Goal: Find specific page/section: Find specific page/section

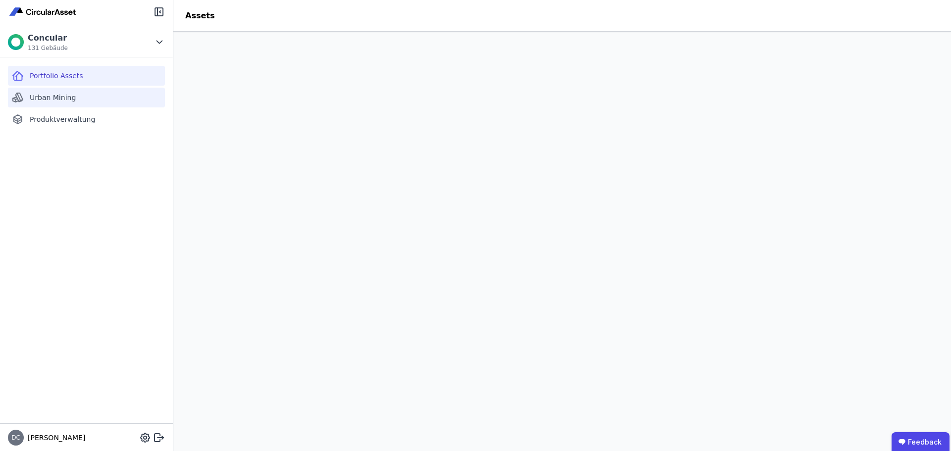
click at [73, 97] on span "Urban Mining" at bounding box center [53, 98] width 46 height 10
click at [86, 82] on div "Portfolio Assets" at bounding box center [86, 76] width 157 height 20
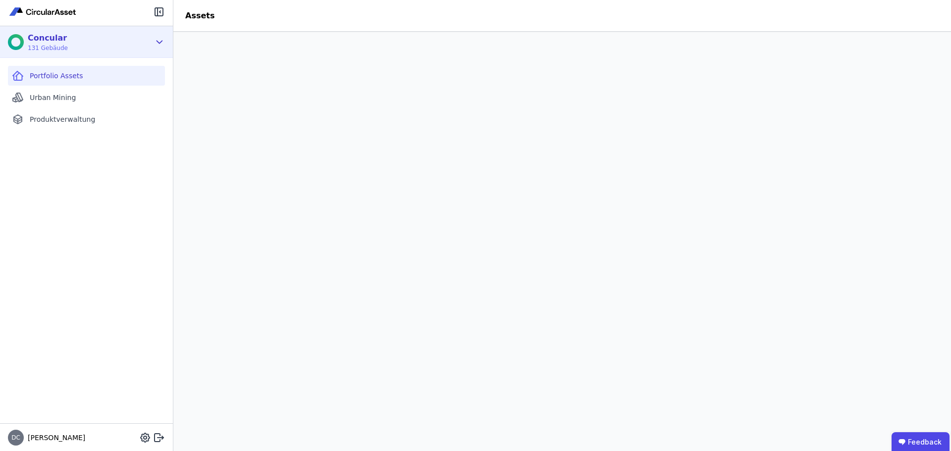
click at [162, 36] on icon at bounding box center [159, 42] width 11 height 12
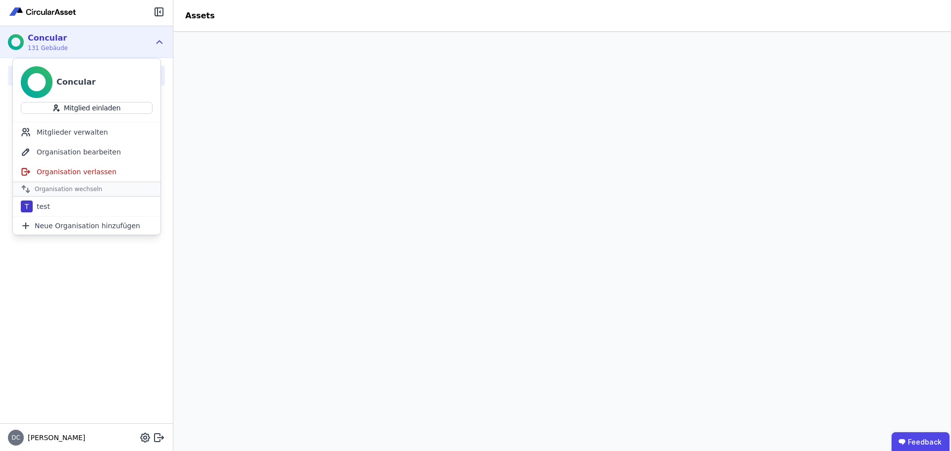
click at [162, 37] on icon at bounding box center [159, 42] width 11 height 12
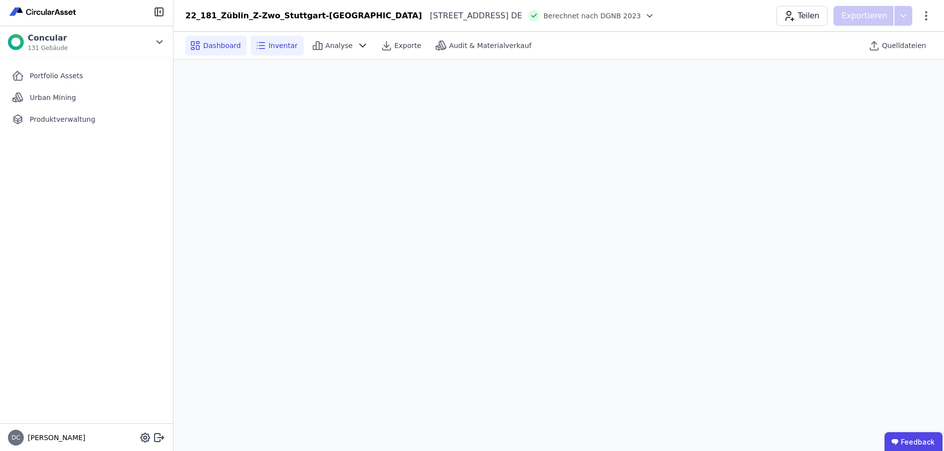
click at [273, 47] on span "Inventar" at bounding box center [283, 46] width 29 height 10
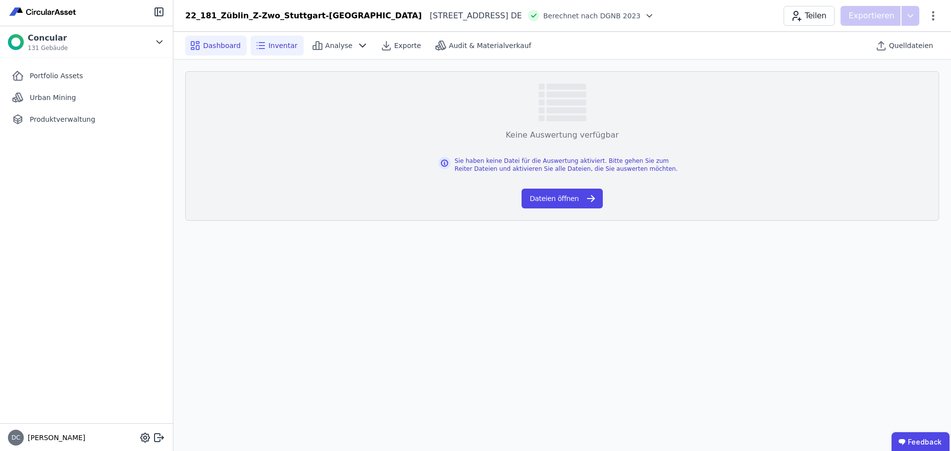
click at [227, 42] on span "Dashboard" at bounding box center [222, 46] width 38 height 10
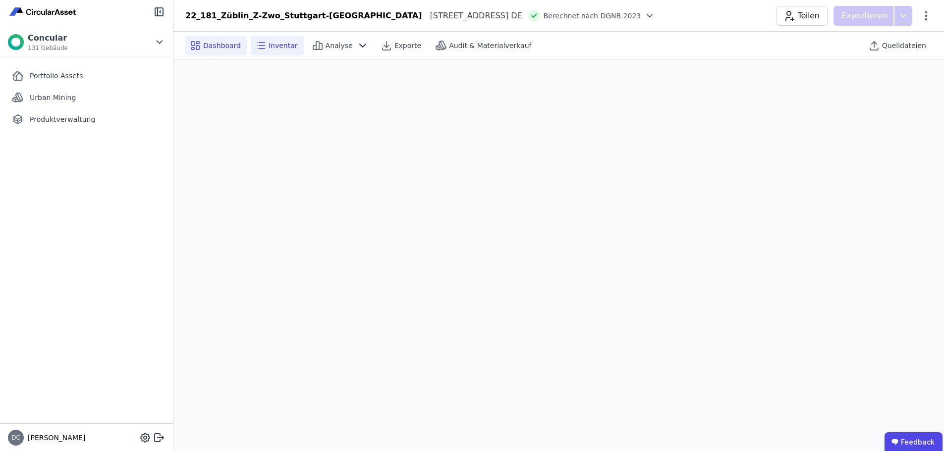
click at [282, 51] on div "Inventar" at bounding box center [277, 46] width 53 height 20
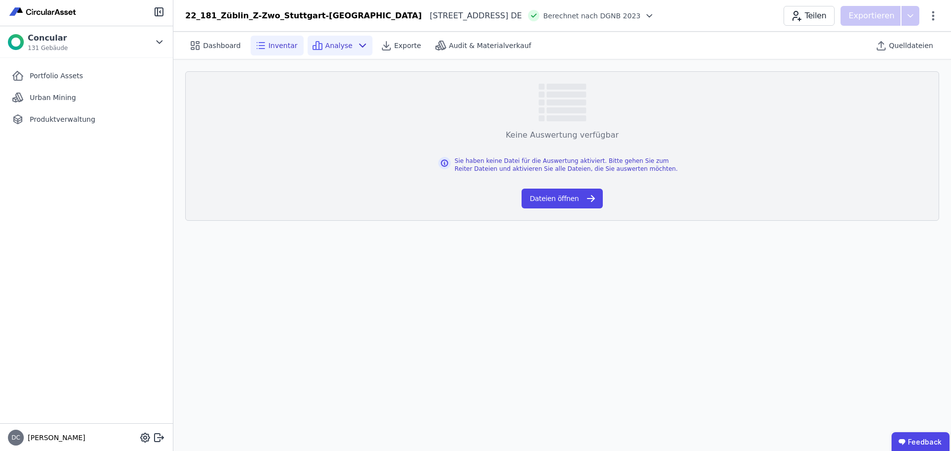
click at [341, 48] on span "Analyse" at bounding box center [338, 46] width 27 height 10
click at [197, 46] on icon at bounding box center [197, 48] width 3 height 4
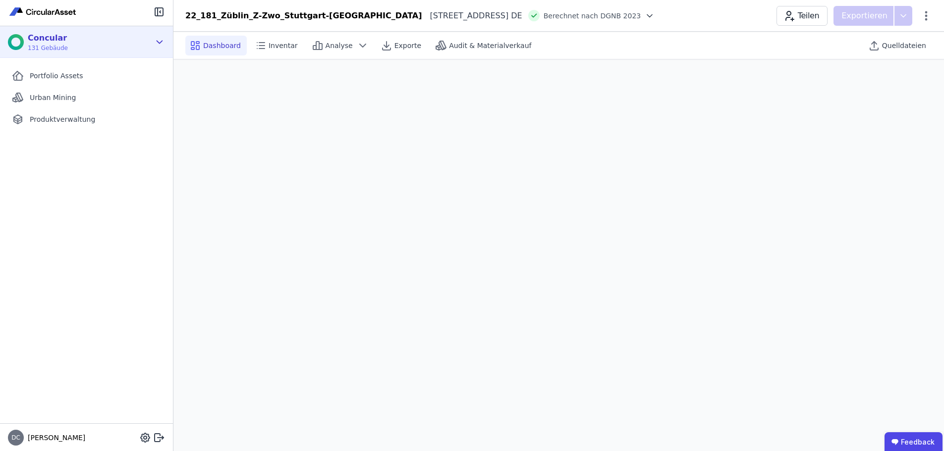
click at [164, 41] on icon at bounding box center [159, 42] width 11 height 12
click at [126, 53] on div "Concular 131 Gebäude" at bounding box center [86, 42] width 173 height 32
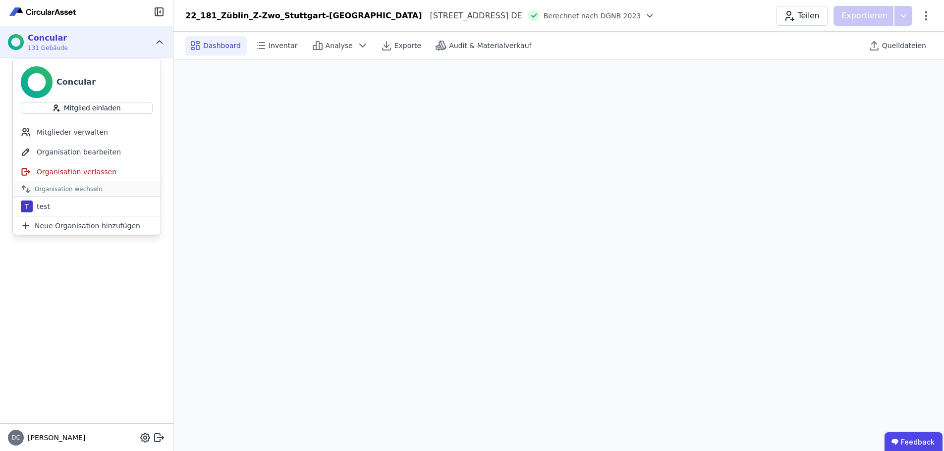
click at [74, 287] on div "Portfolio Assets Urban Mining Produktverwaltung" at bounding box center [86, 241] width 173 height 366
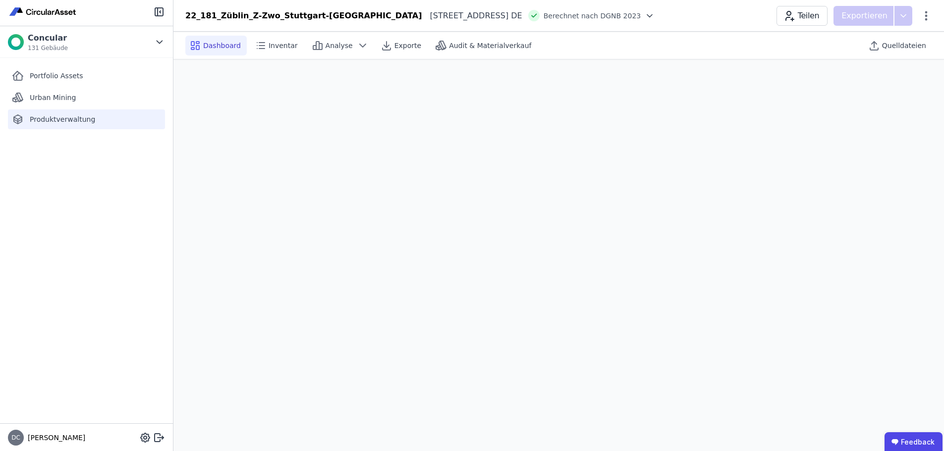
click at [82, 115] on span "Produktverwaltung" at bounding box center [62, 119] width 65 height 10
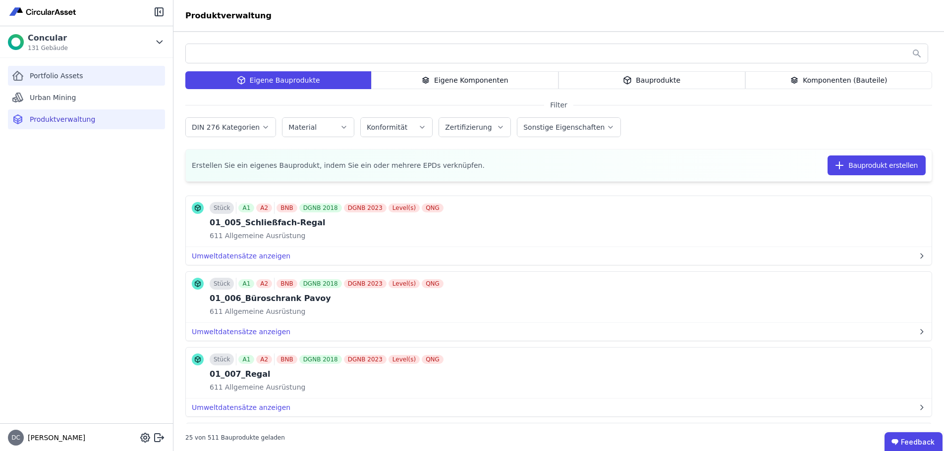
click at [87, 67] on div "Portfolio Assets" at bounding box center [86, 76] width 157 height 20
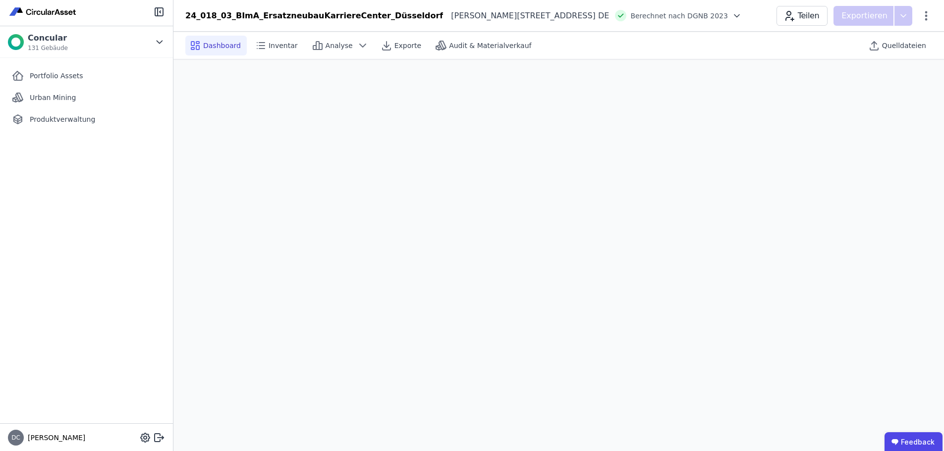
click at [273, 58] on div "Dashboard Inventar Analyse Exporte Audit & Materialverkauf Quelldateien" at bounding box center [558, 45] width 747 height 27
click at [279, 44] on span "Inventar" at bounding box center [283, 46] width 29 height 10
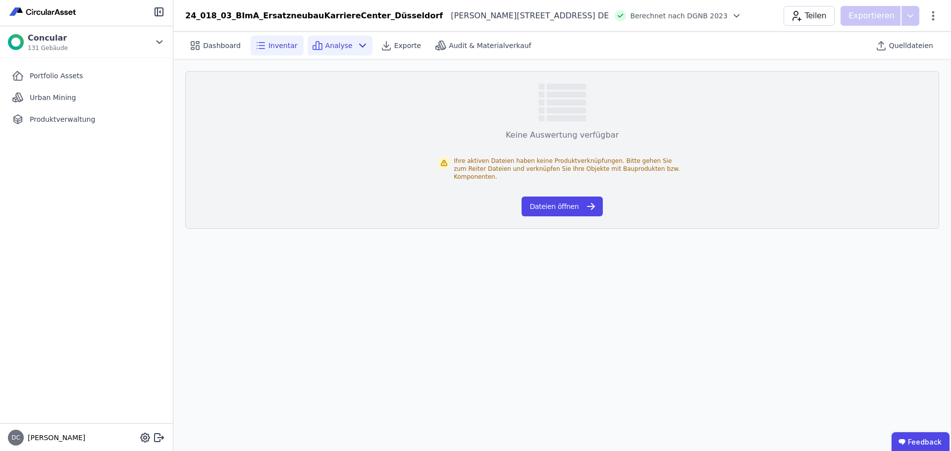
click at [342, 51] on div "Analyse" at bounding box center [340, 46] width 65 height 20
click at [91, 126] on div "Produktverwaltung" at bounding box center [86, 119] width 157 height 20
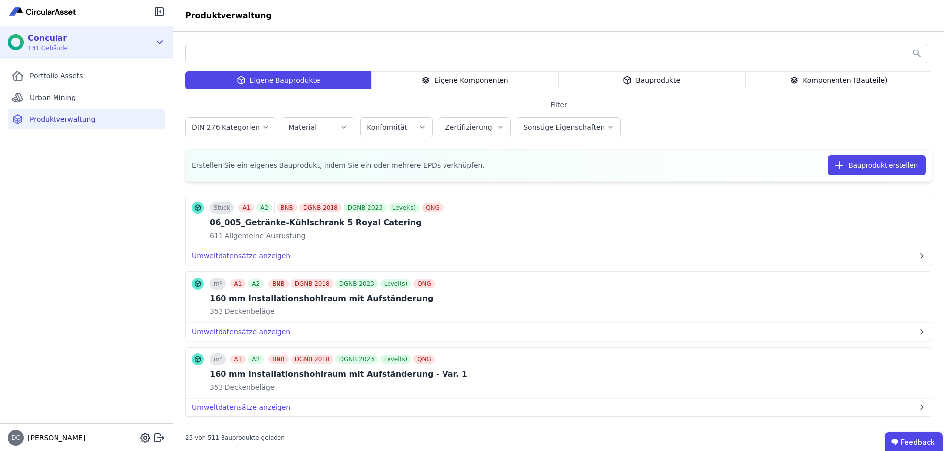
click at [118, 51] on div "Concular 131 Gebäude" at bounding box center [79, 42] width 142 height 20
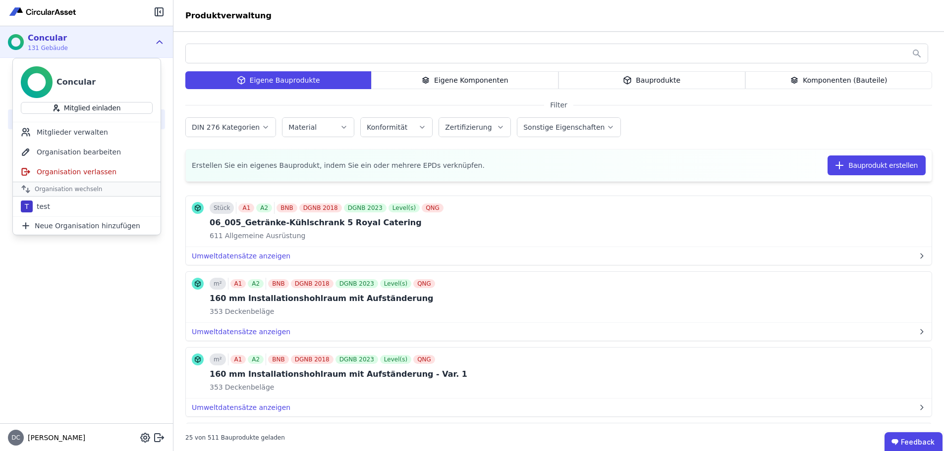
click at [101, 366] on div "Portfolio Assets Urban Mining Produktverwaltung" at bounding box center [86, 241] width 173 height 366
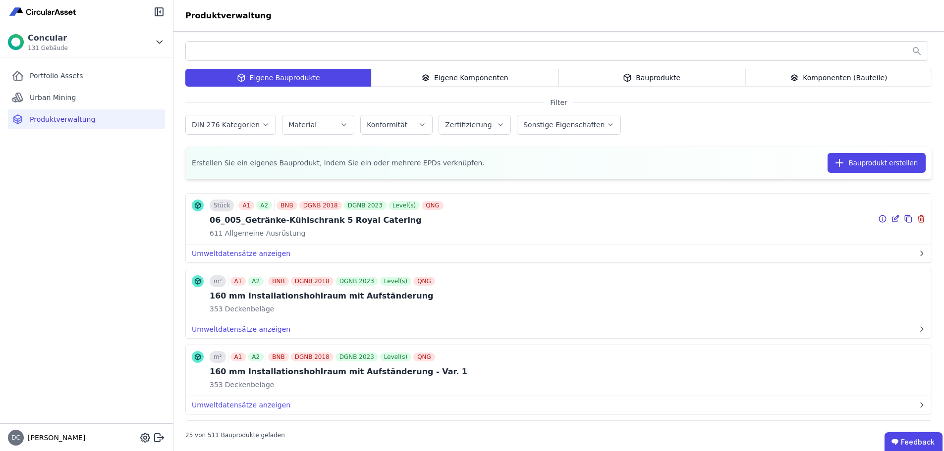
click at [318, 229] on div "611 Allgemeine Ausrüstung" at bounding box center [328, 233] width 236 height 10
click at [337, 222] on div "06_005_Getränke-Kühlschrank 5 Royal Catering" at bounding box center [328, 221] width 236 height 12
click at [917, 256] on icon "button" at bounding box center [921, 254] width 8 height 8
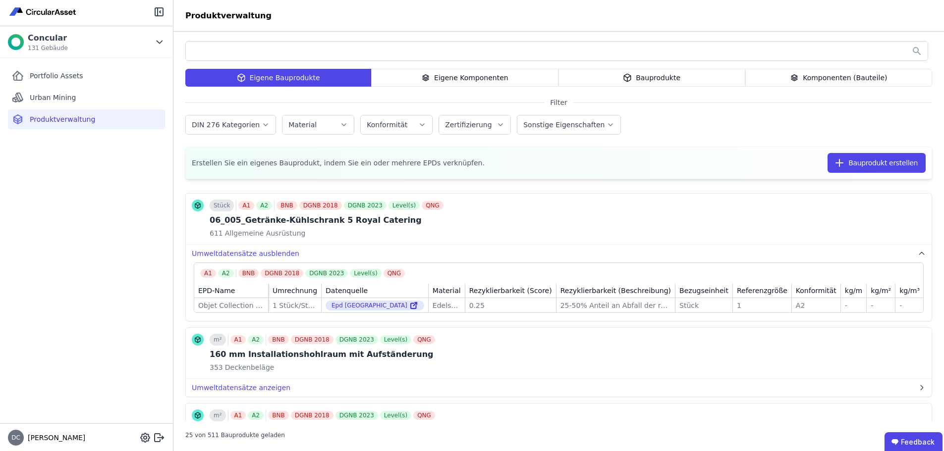
click at [80, 86] on div "Portfolio Assets Urban Mining Produktverwaltung" at bounding box center [86, 241] width 173 height 366
click at [78, 101] on div "Urban Mining" at bounding box center [86, 98] width 157 height 20
